Goal: Transaction & Acquisition: Purchase product/service

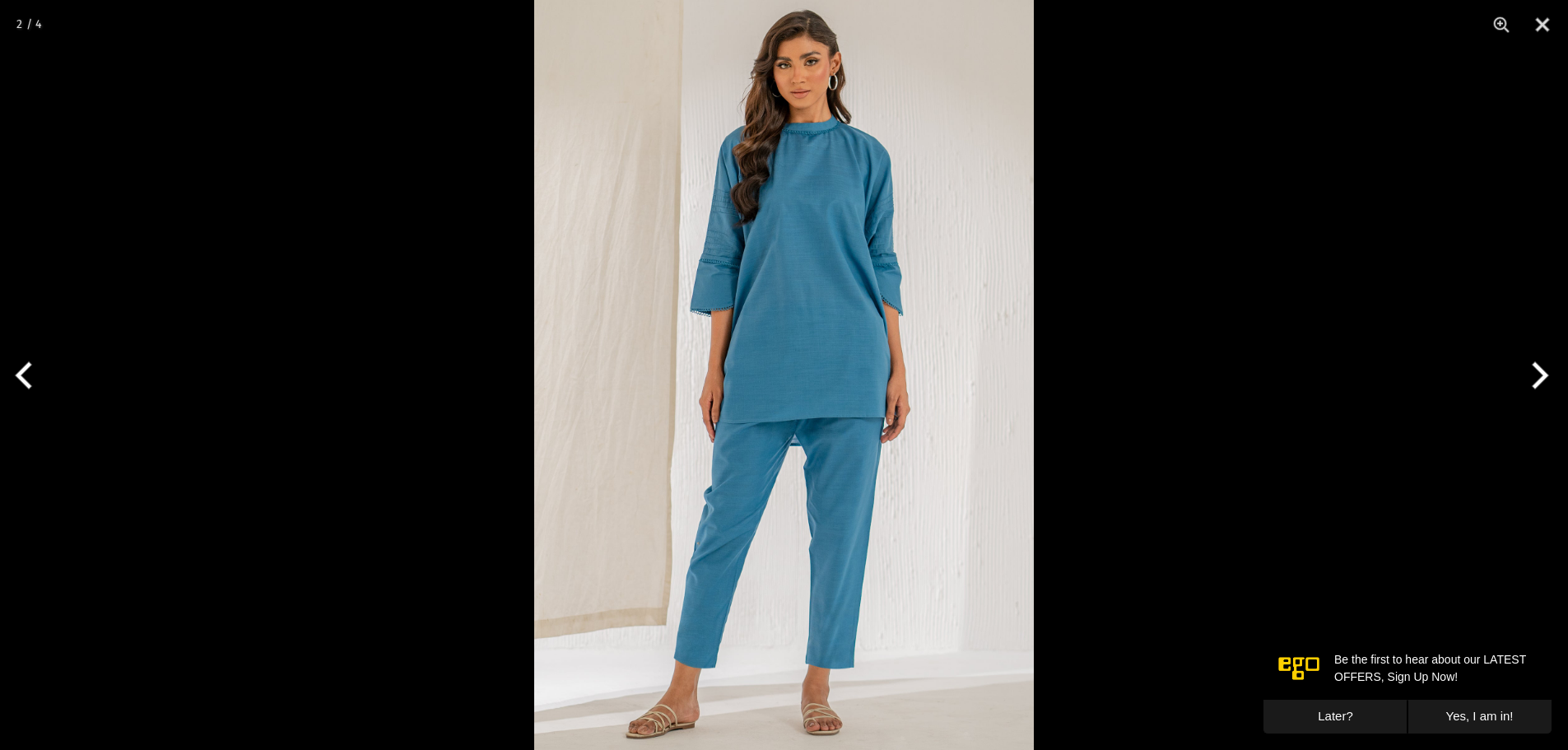
click at [1546, 383] on button "Next" at bounding box center [1537, 375] width 62 height 82
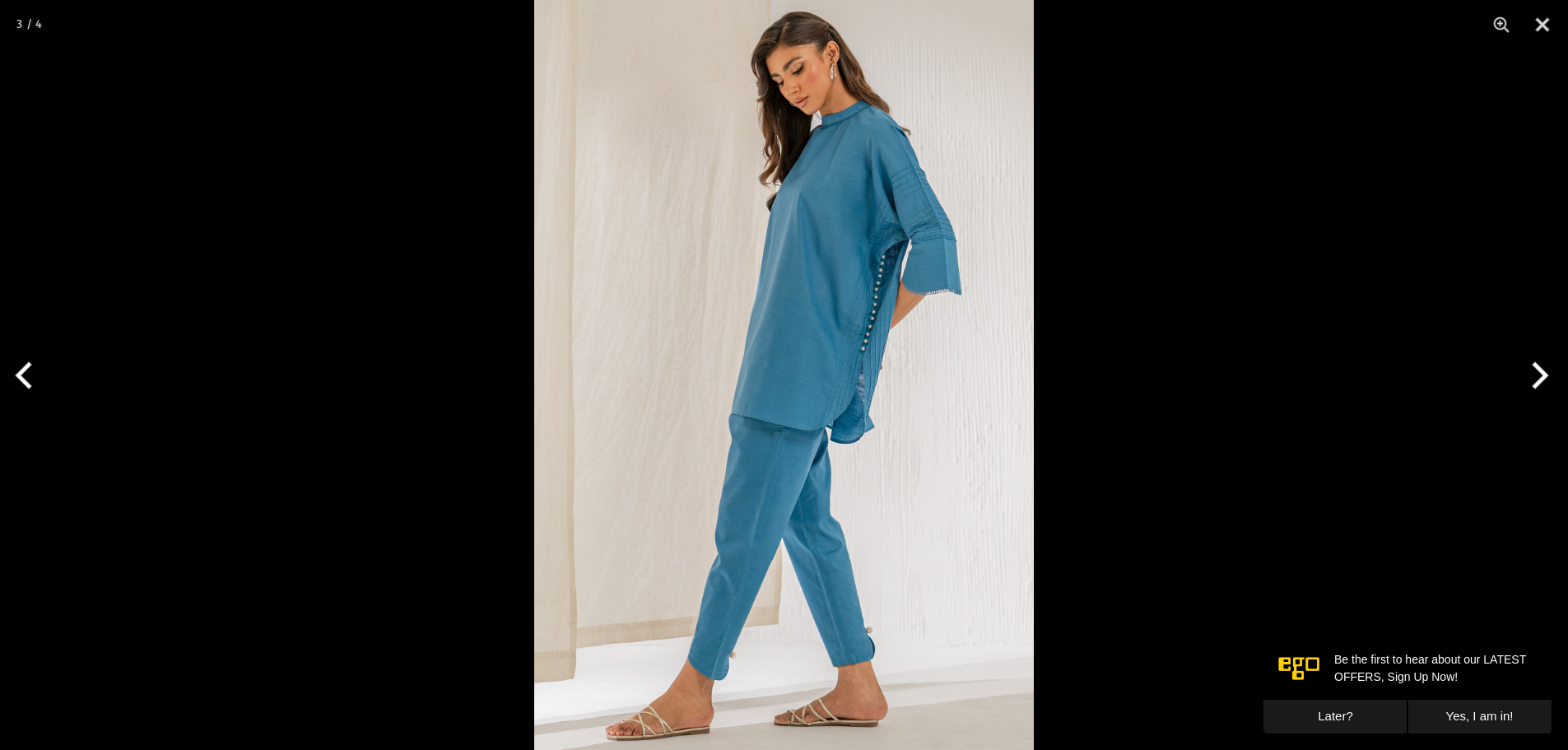
click at [1546, 383] on button "Next" at bounding box center [1537, 375] width 62 height 82
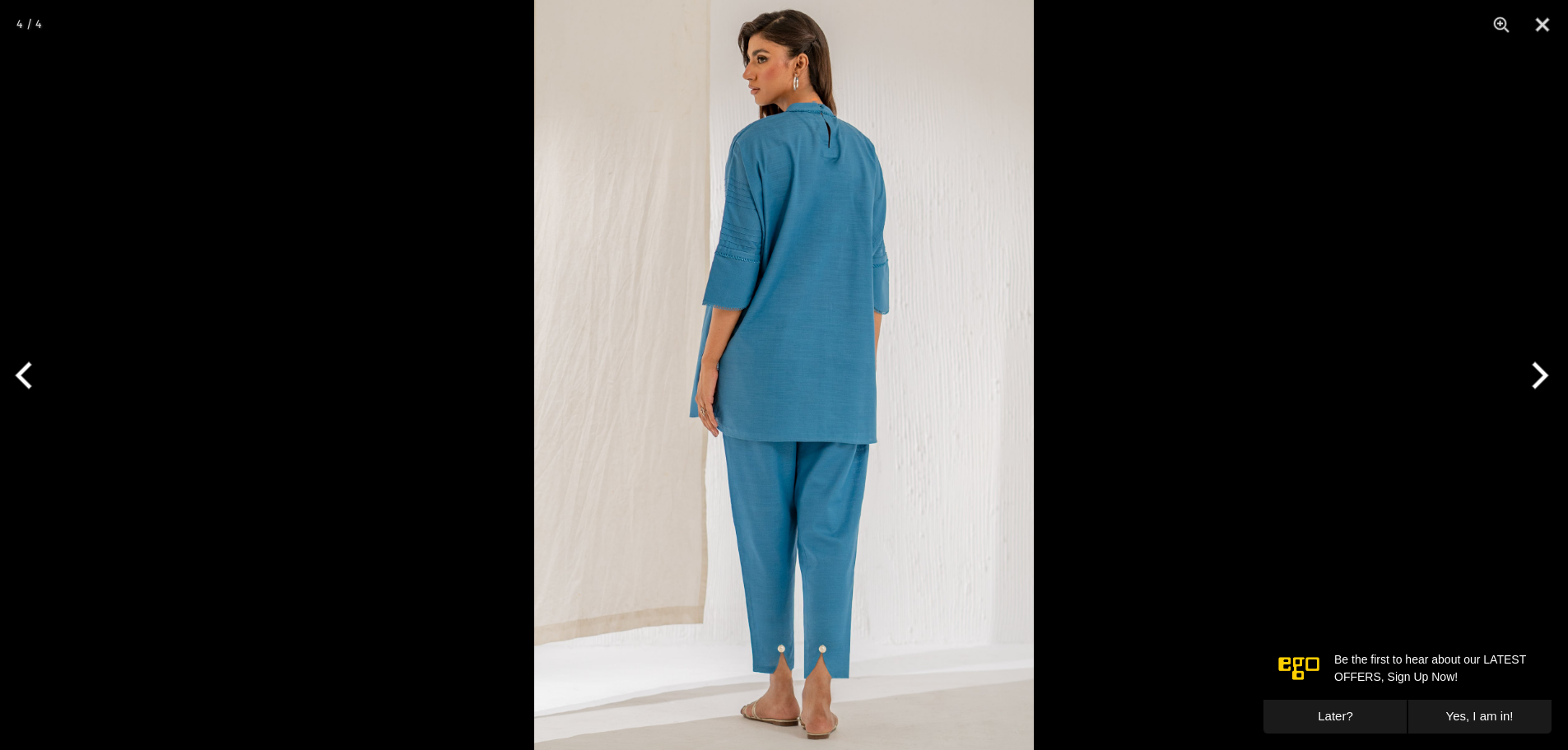
click at [1546, 383] on button "Next" at bounding box center [1537, 375] width 62 height 82
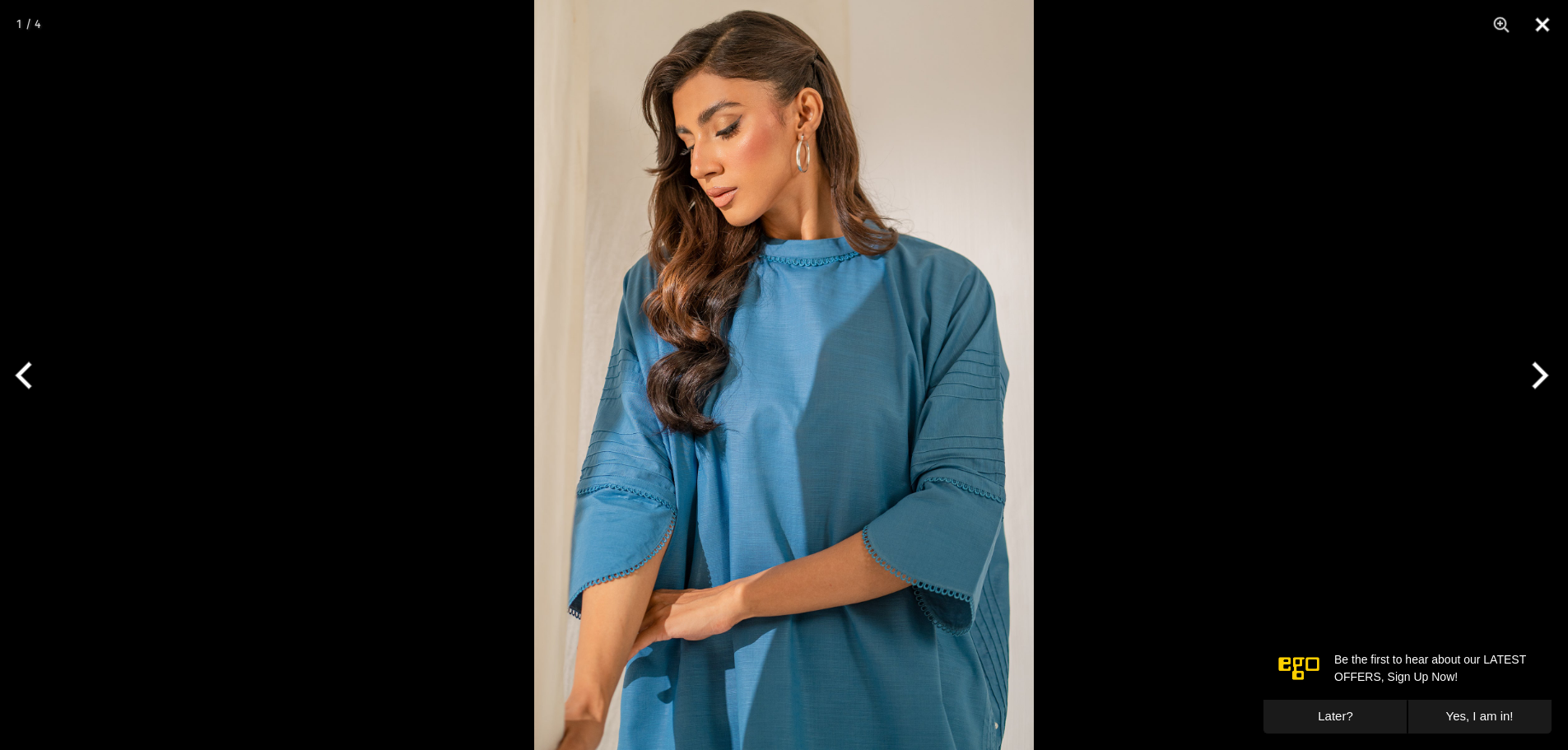
click at [1541, 27] on button "Close" at bounding box center [1543, 24] width 41 height 49
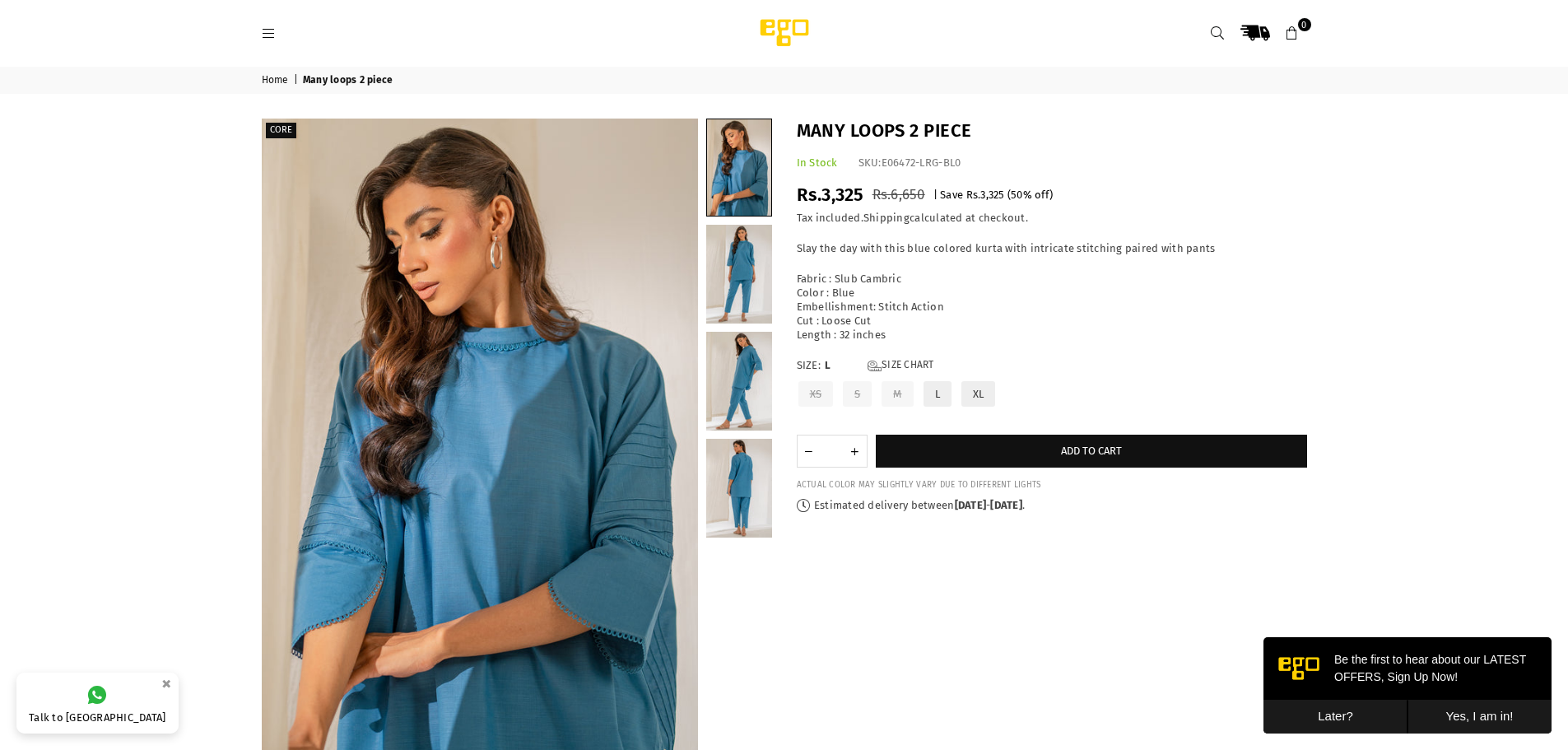
click at [845, 402] on label "S" at bounding box center [858, 394] width 32 height 29
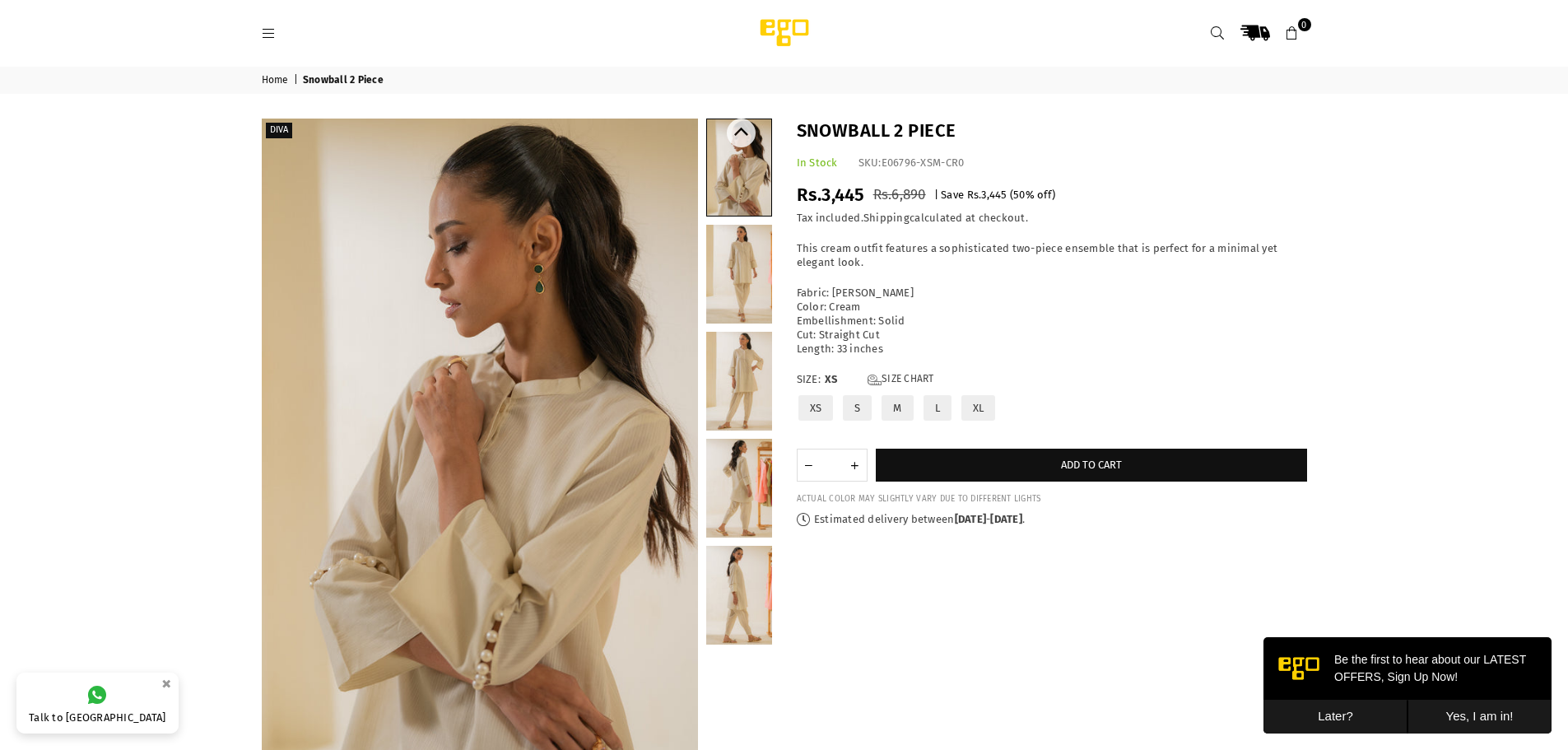
click at [722, 443] on link at bounding box center [739, 488] width 66 height 99
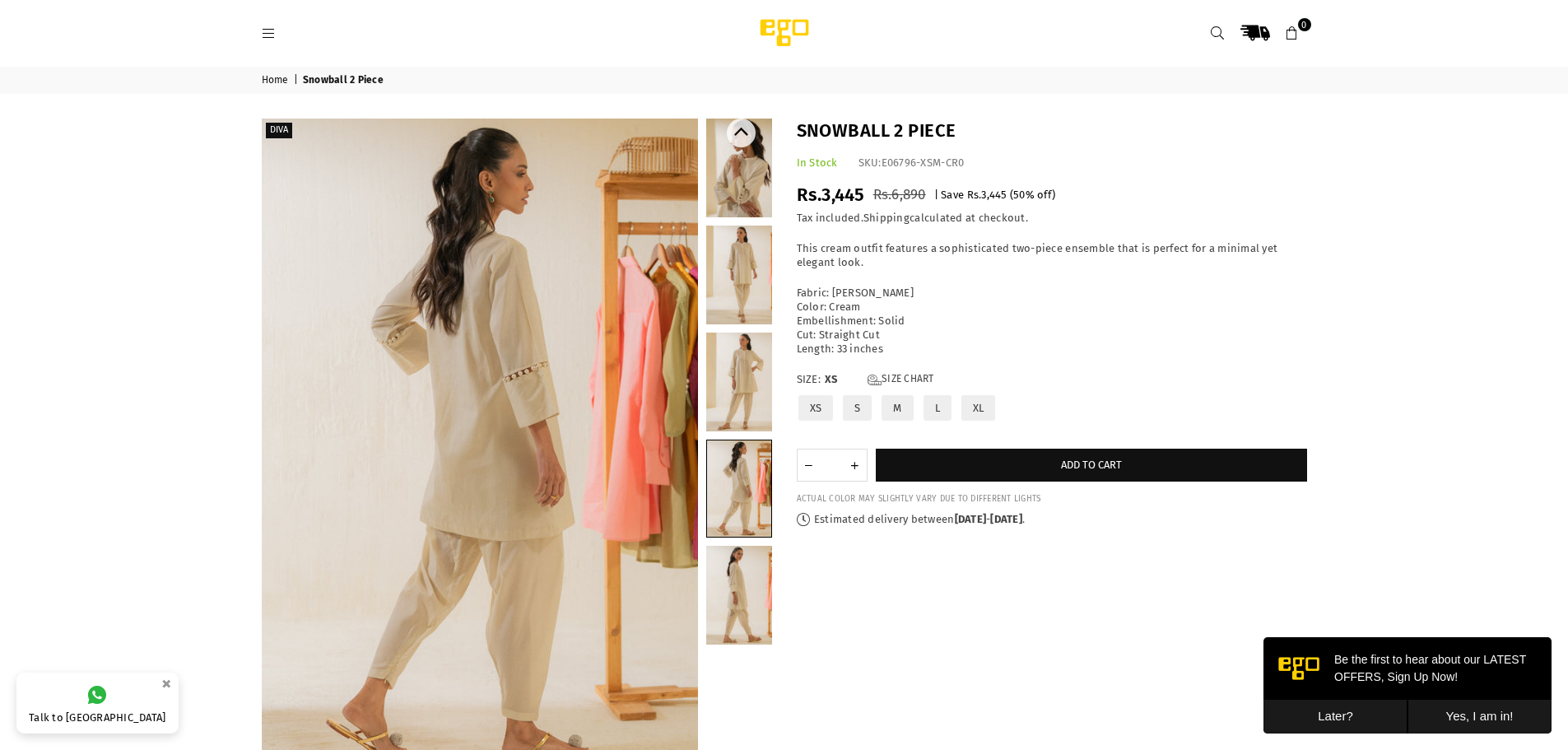
click at [752, 605] on link at bounding box center [739, 595] width 66 height 99
